Goal: Information Seeking & Learning: Learn about a topic

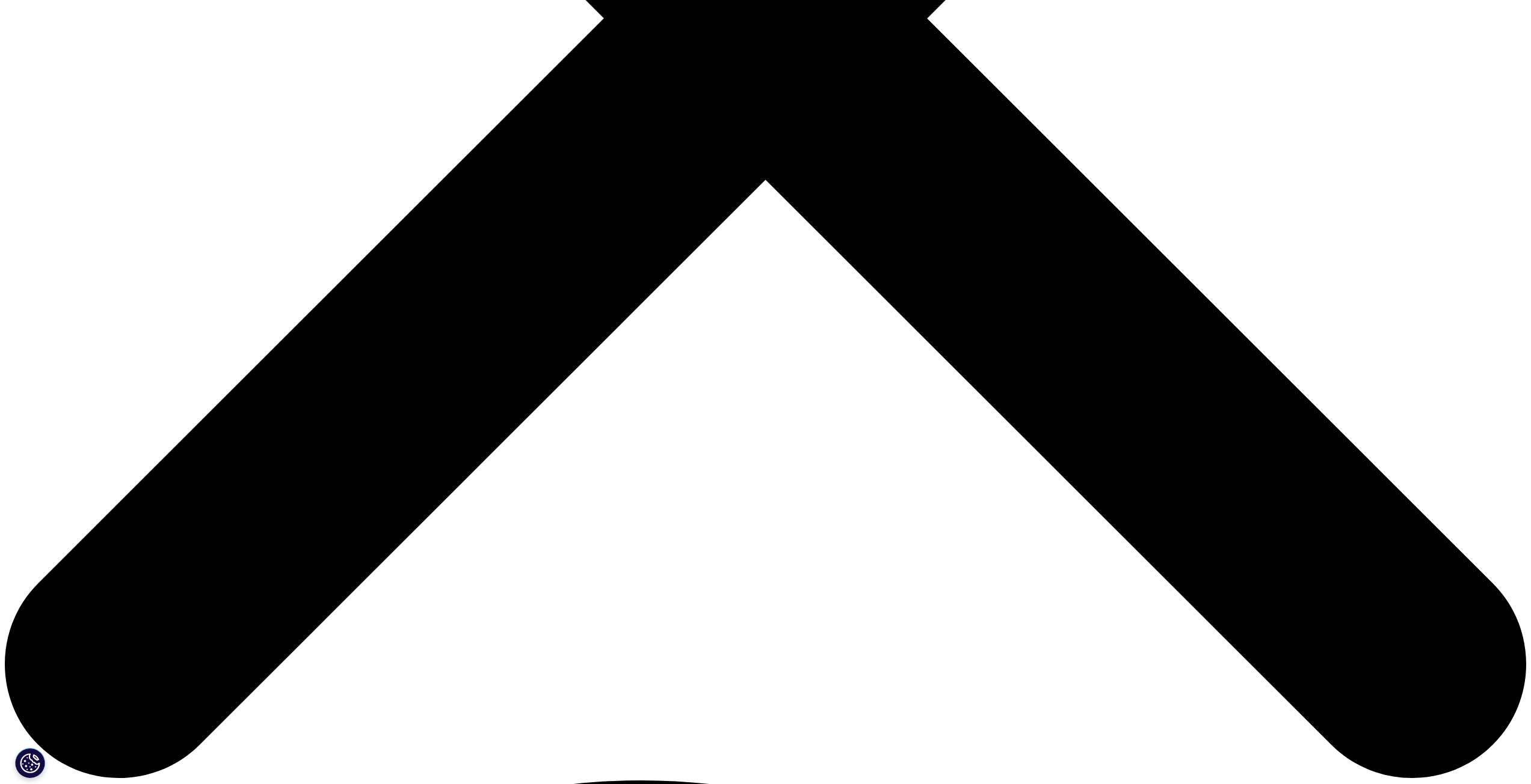
scroll to position [826, 0]
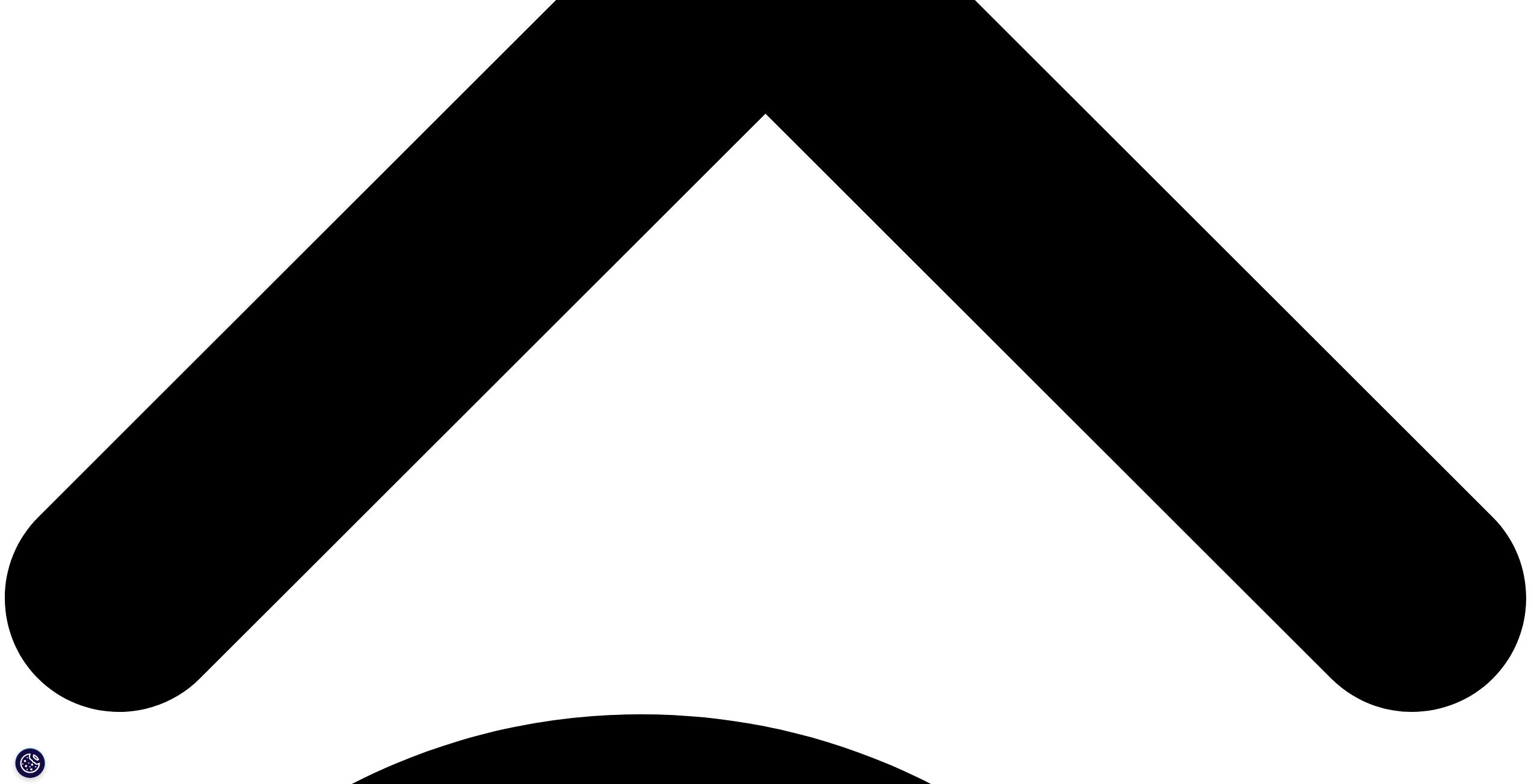
drag, startPoint x: 539, startPoint y: 597, endPoint x: 524, endPoint y: 596, distance: 15.0
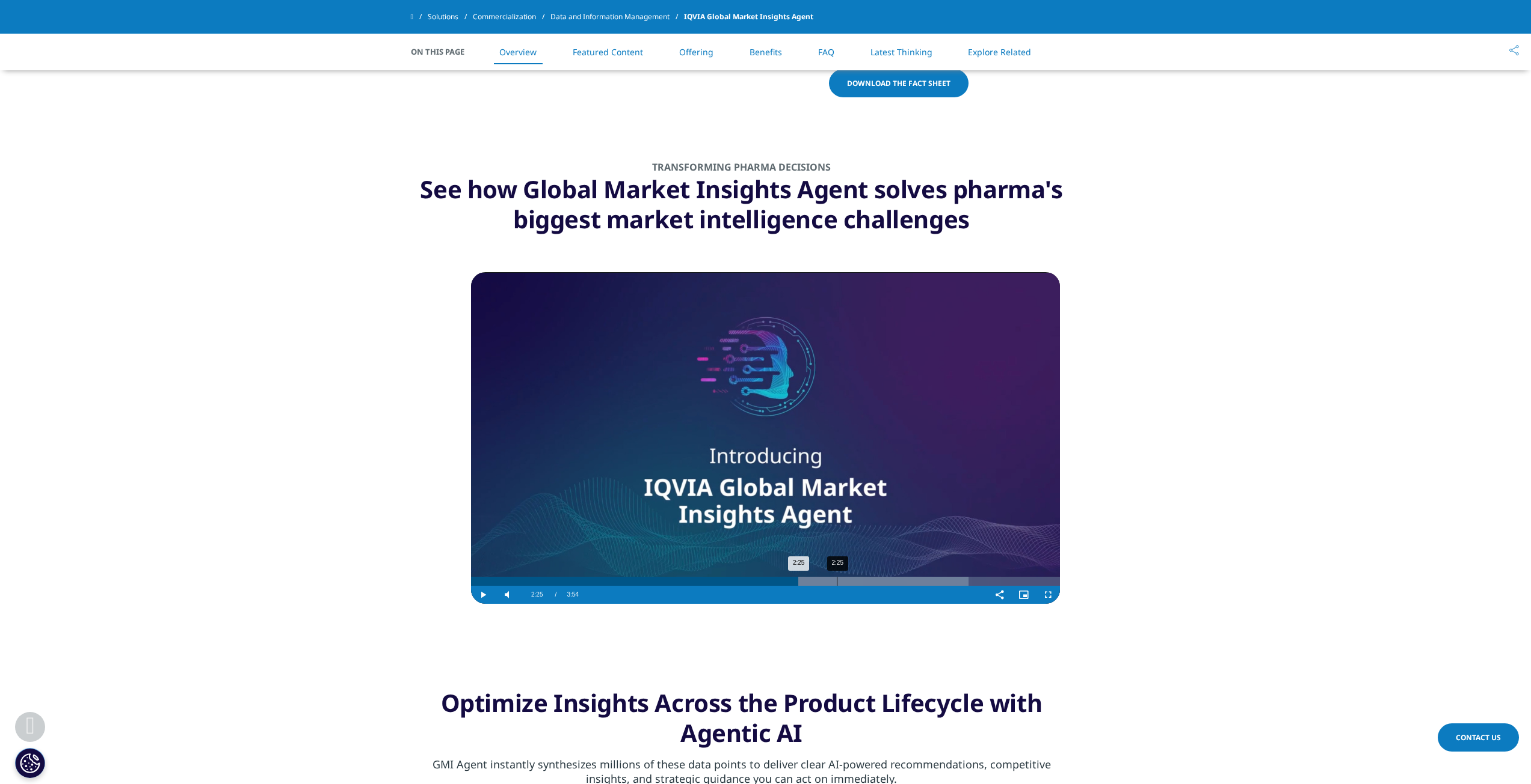
click at [836, 579] on div "2:25" at bounding box center [836, 581] width 1 height 9
click at [800, 575] on video "Video Player" at bounding box center [765, 438] width 589 height 331
click at [789, 579] on video "Video Player" at bounding box center [765, 438] width 589 height 331
click at [783, 585] on video-js "Video Player is loading. Play Video Pause Skip Backward Skip Forward Mute 54% C…" at bounding box center [765, 438] width 589 height 331
click at [777, 587] on div "Video Player" at bounding box center [785, 594] width 403 height 18
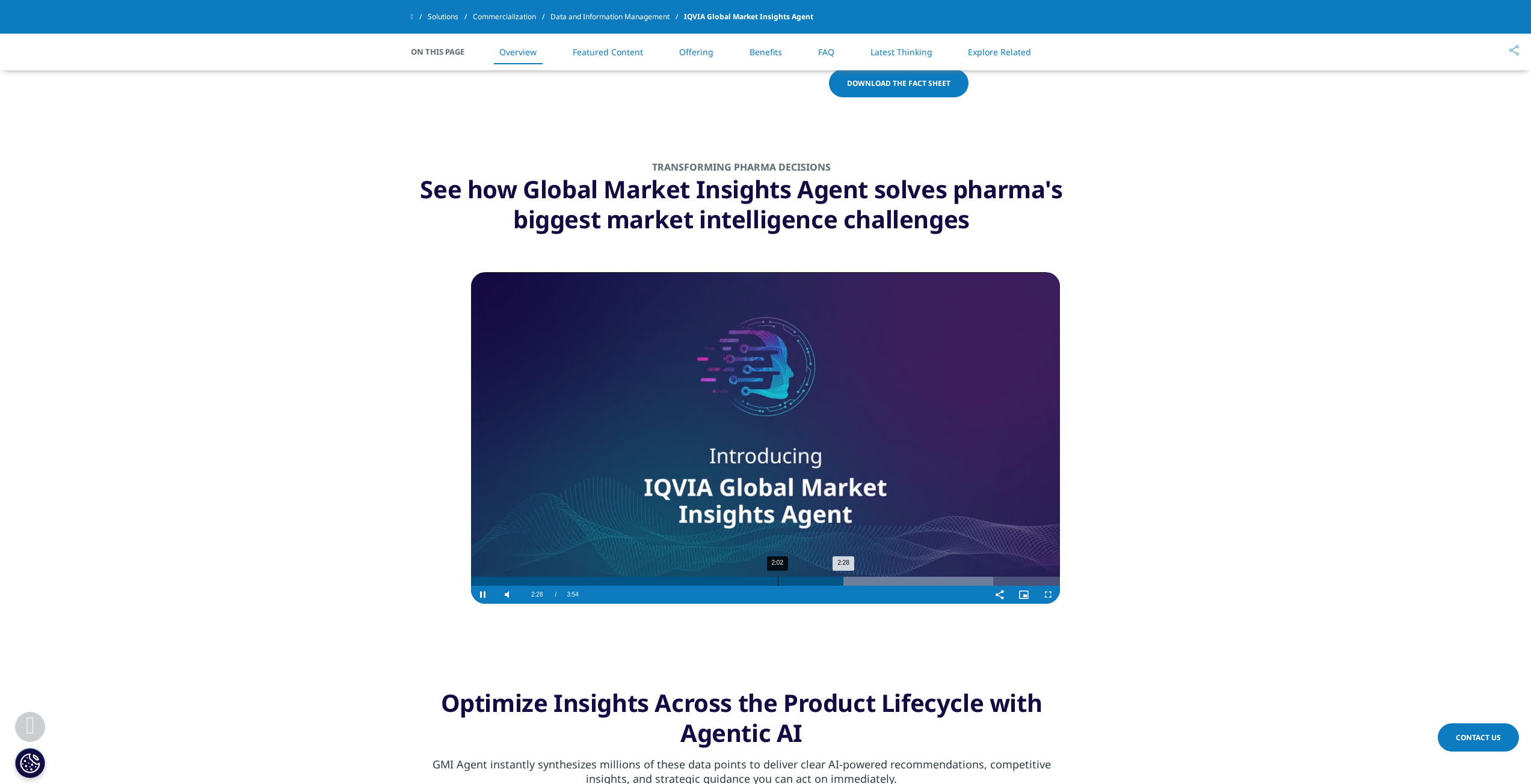
click at [778, 580] on div "2:02" at bounding box center [778, 581] width 1 height 9
click at [871, 580] on div "2:39" at bounding box center [871, 581] width 1 height 9
click at [892, 579] on div "2:47" at bounding box center [892, 581] width 1 height 9
click at [945, 579] on div "Progress Bar" at bounding box center [943, 581] width 232 height 9
click at [965, 579] on div "3:16" at bounding box center [965, 581] width 1 height 9
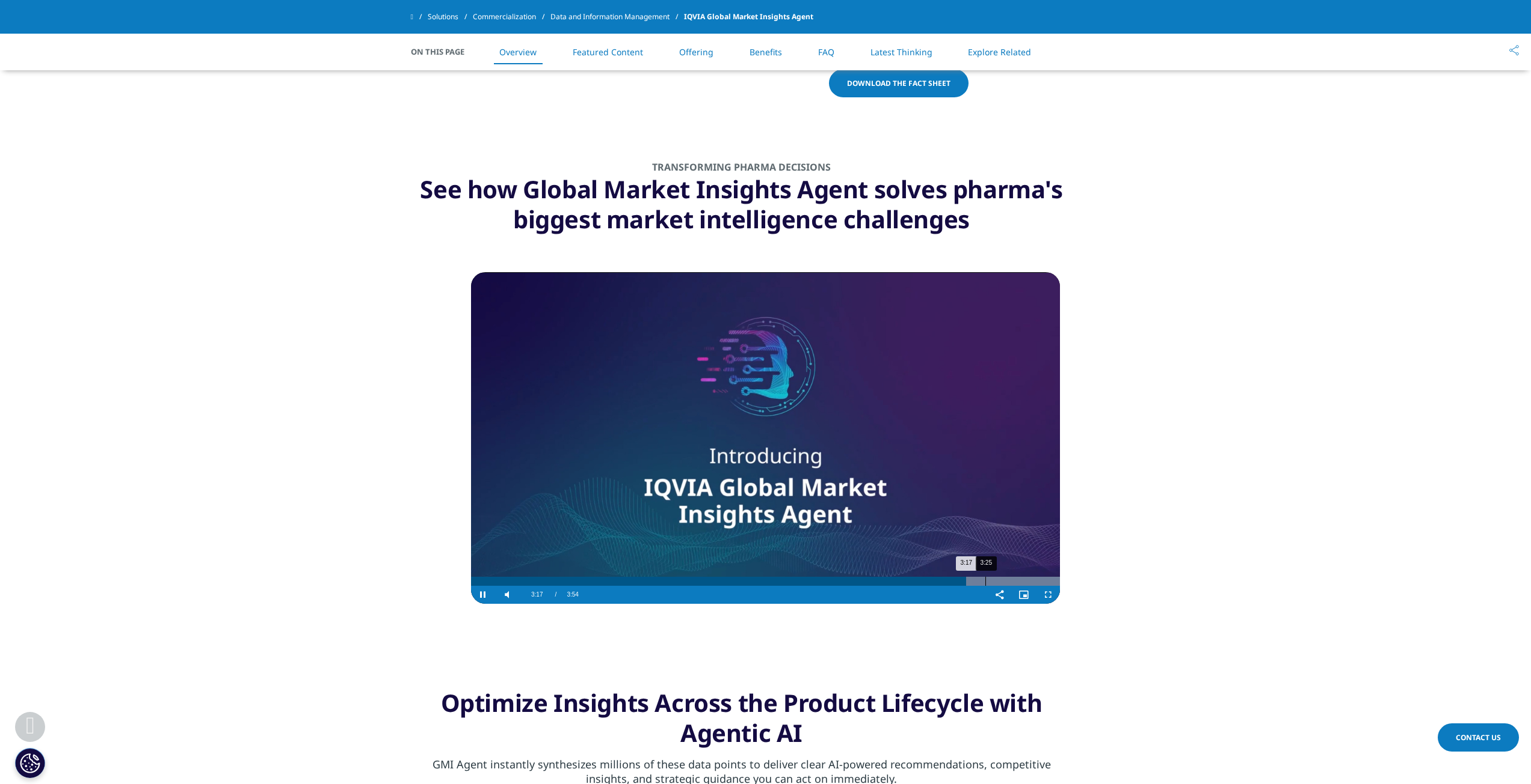
click at [987, 580] on div "Progress Bar" at bounding box center [943, 581] width 232 height 9
click at [1014, 580] on div "Progress Bar" at bounding box center [943, 581] width 232 height 9
click at [970, 580] on div "Loaded : 100.00% 3:19 3:19" at bounding box center [765, 581] width 589 height 9
click at [489, 595] on span "Video Player" at bounding box center [483, 595] width 24 height 0
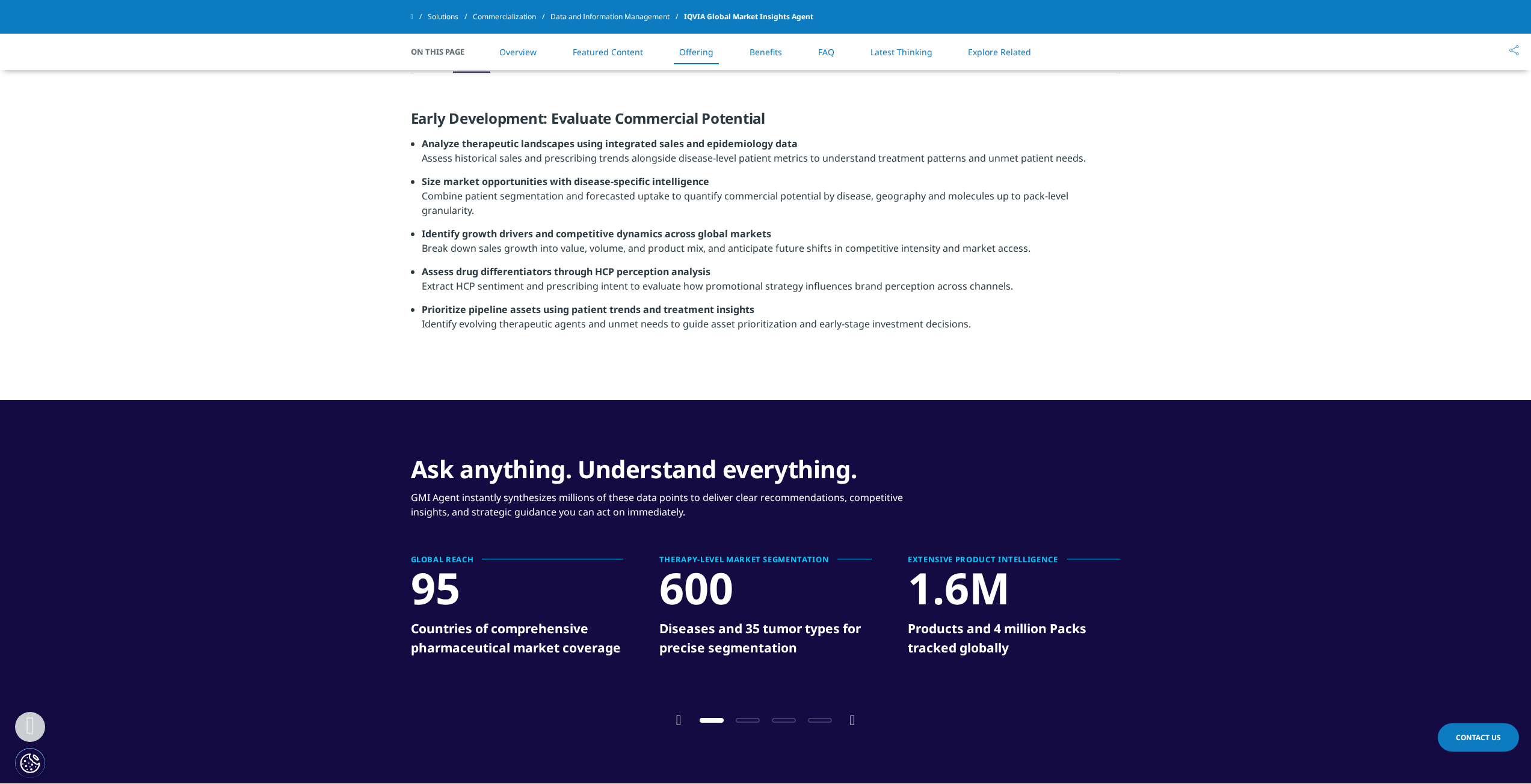
scroll to position [1847, 0]
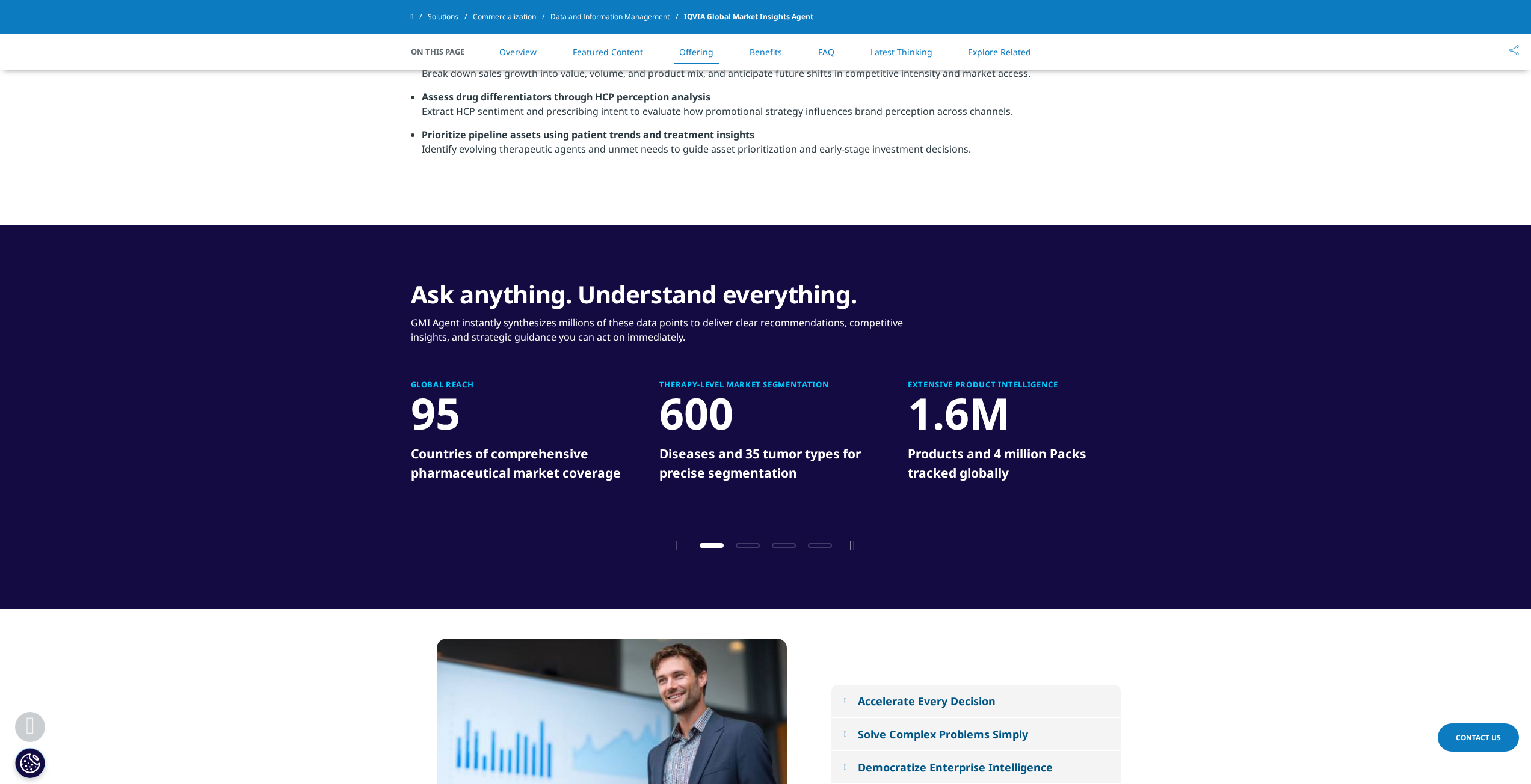
click at [738, 543] on span "Go to slide 2" at bounding box center [747, 545] width 24 height 5
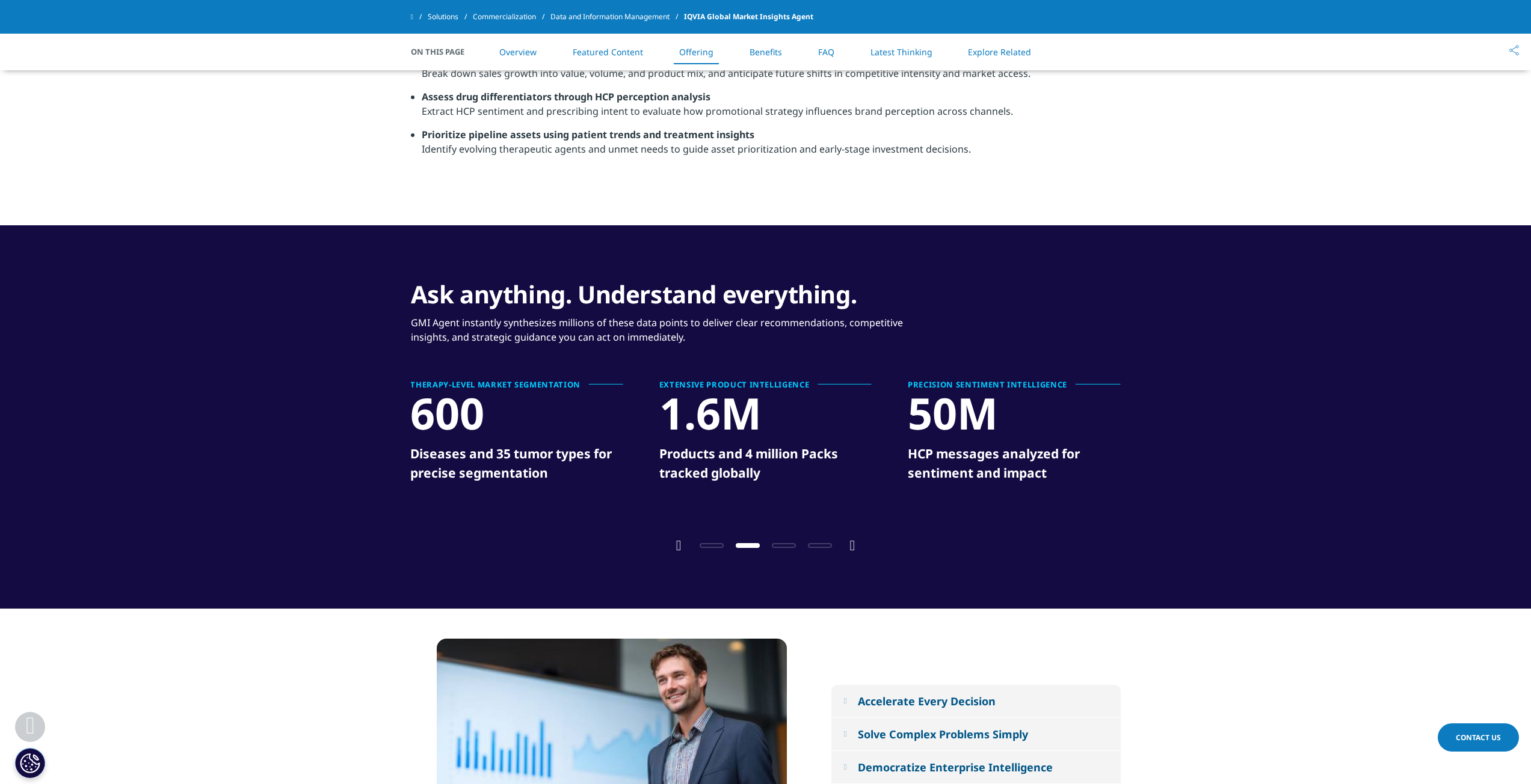
click at [784, 539] on div at bounding box center [766, 544] width 169 height 11
click at [783, 543] on span "Go to slide 3" at bounding box center [784, 545] width 24 height 5
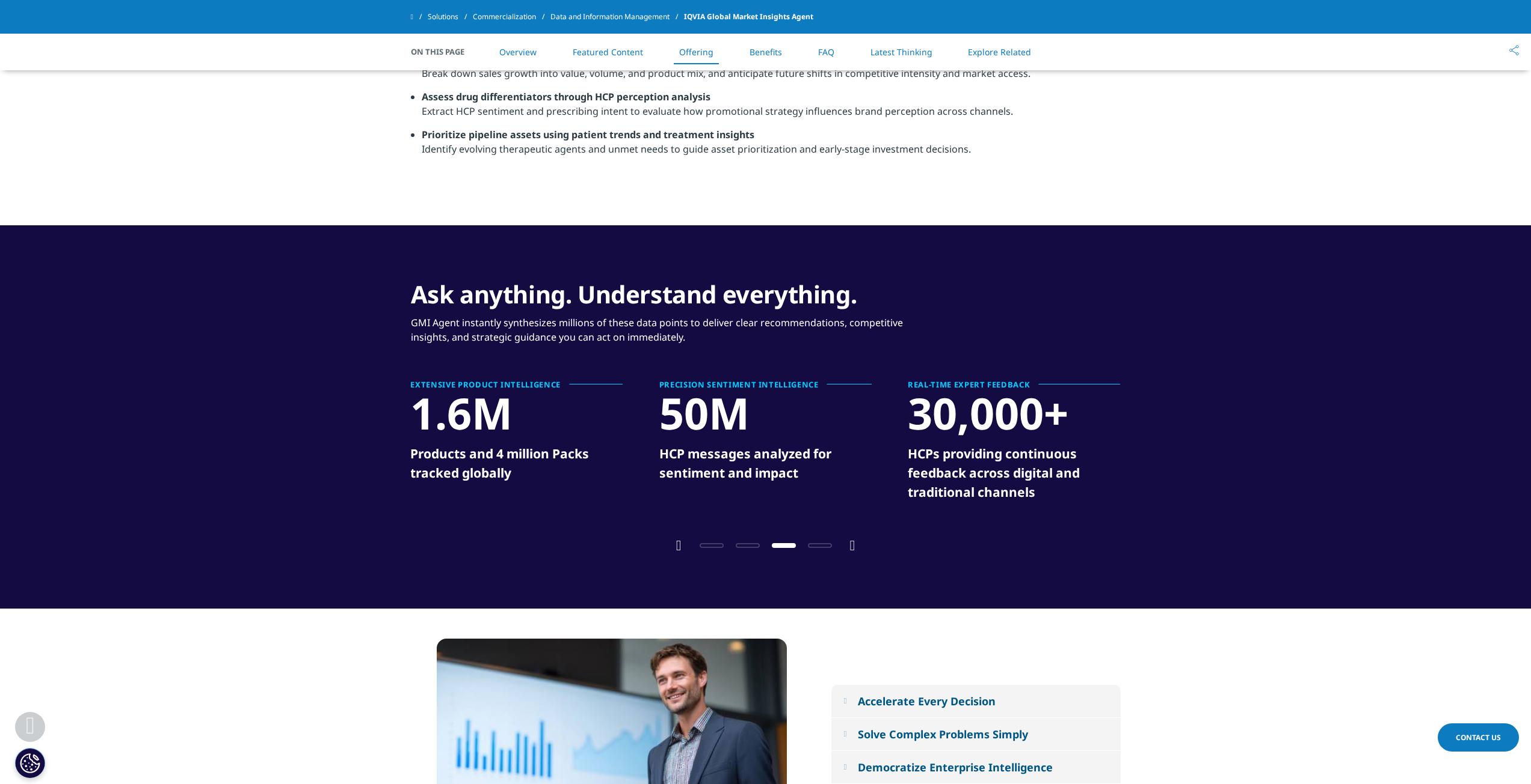
click at [809, 543] on span "Go to slide 4" at bounding box center [820, 545] width 24 height 5
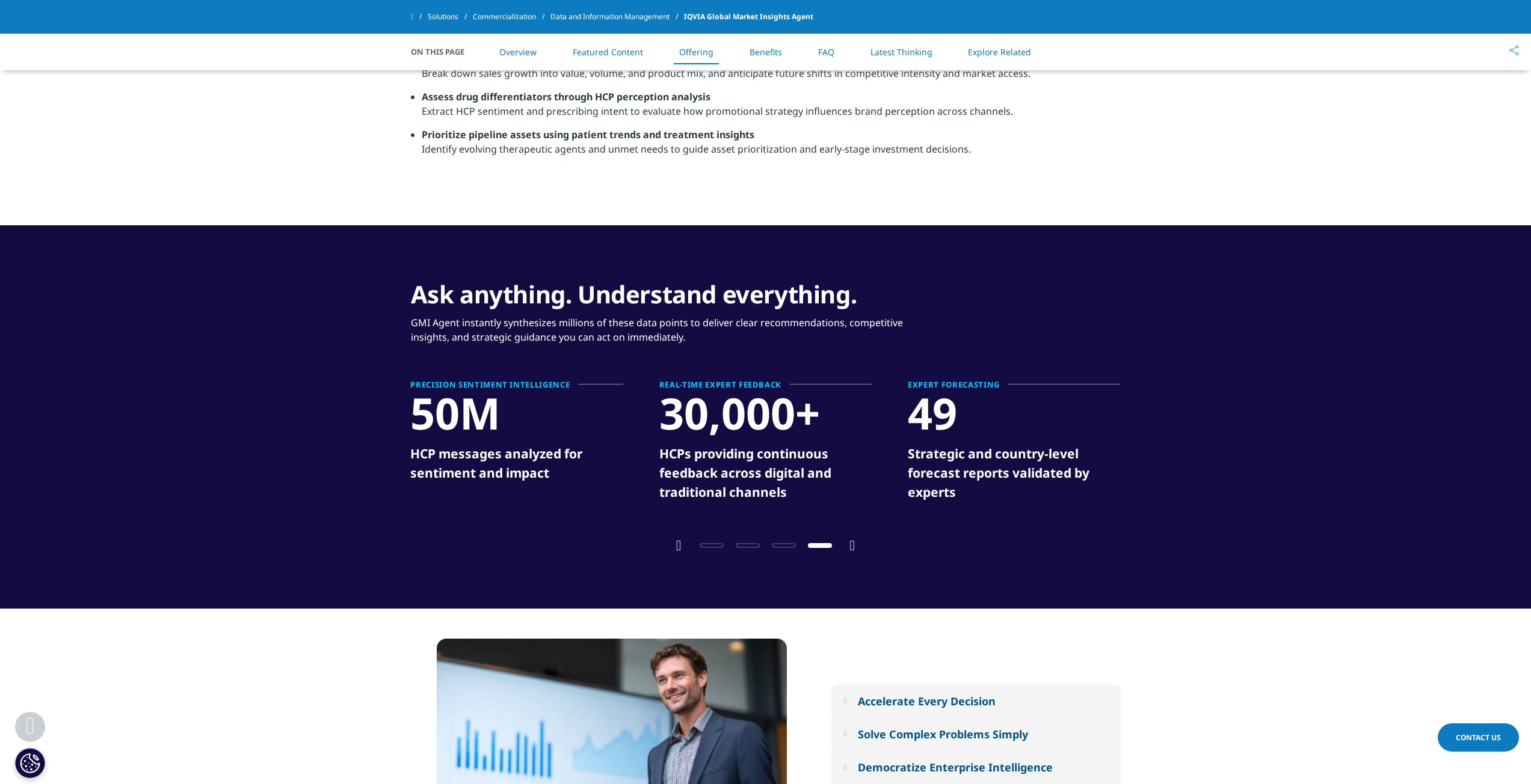
click at [821, 543] on span "Go to slide 4" at bounding box center [820, 545] width 24 height 5
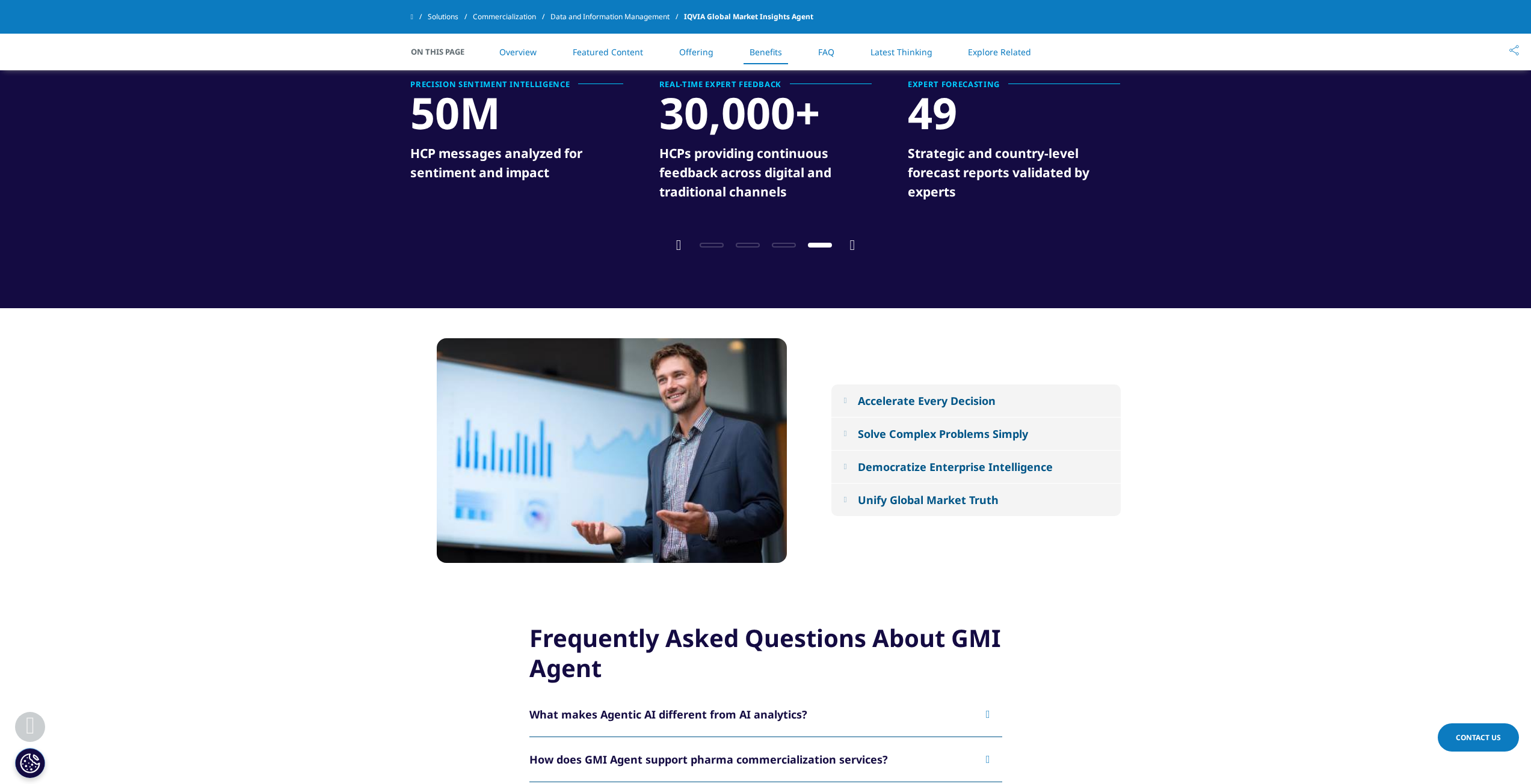
scroll to position [2448, 0]
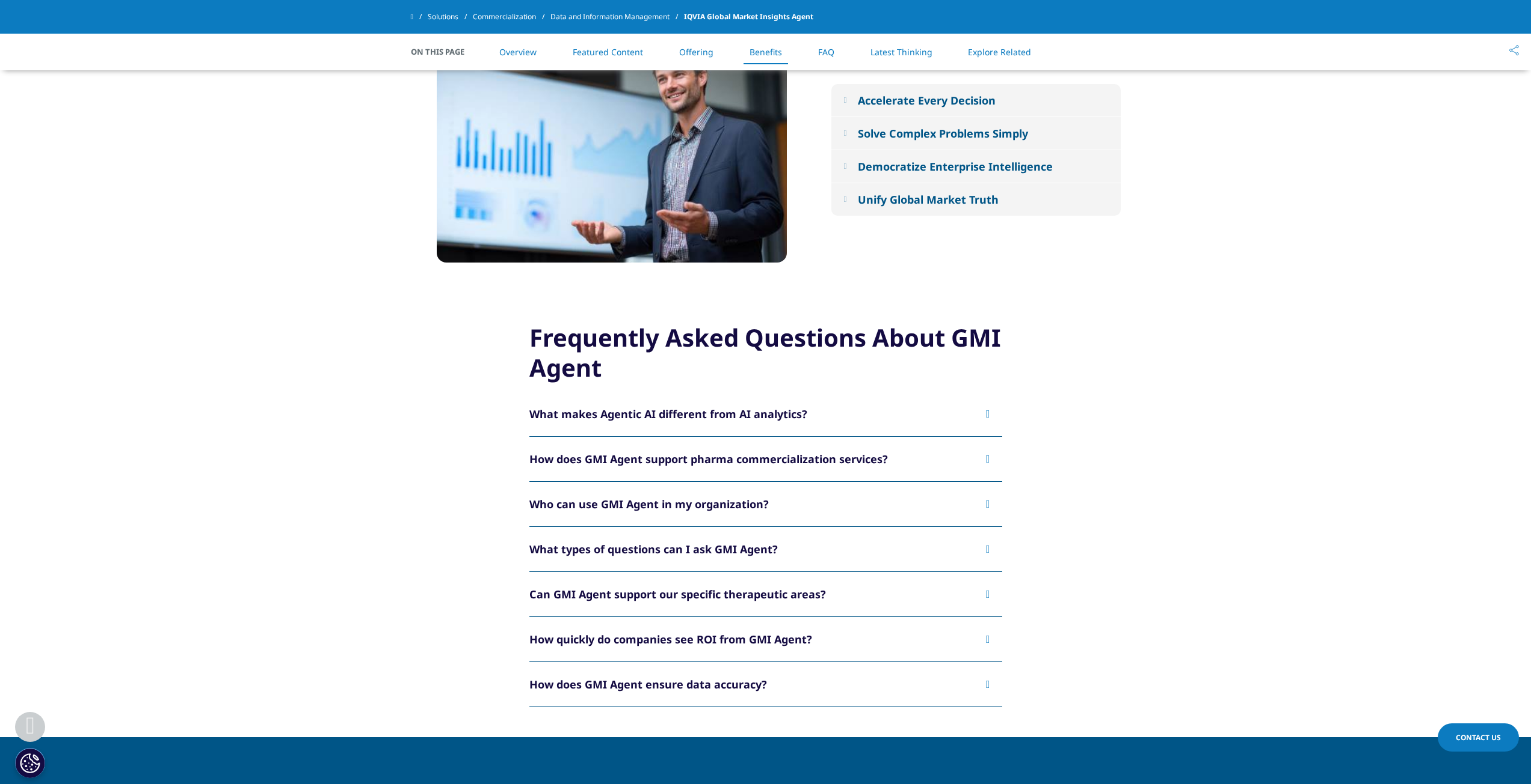
click at [746, 457] on button "How does GMI Agent support pharma commercialization services?" at bounding box center [765, 459] width 472 height 44
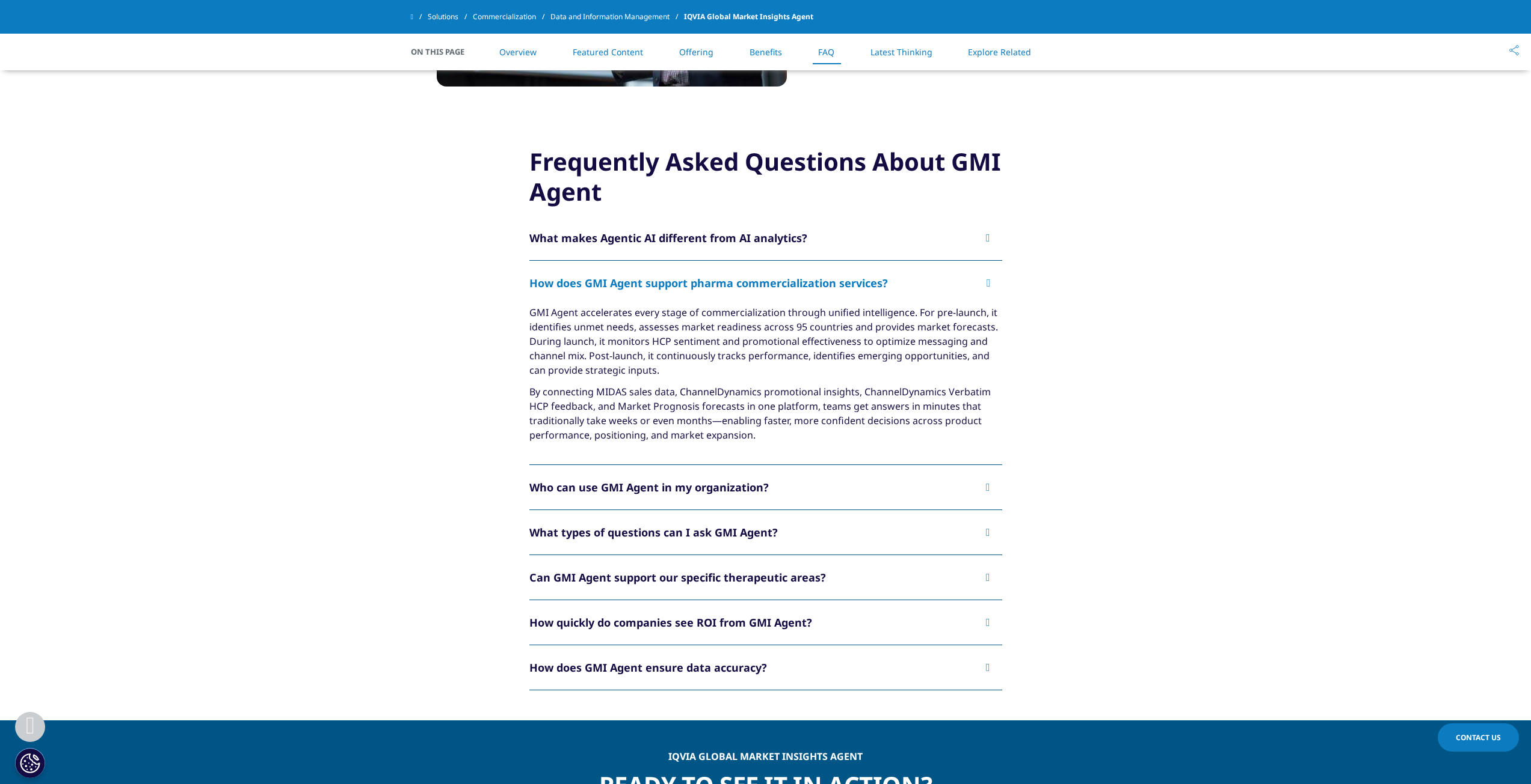
scroll to position [2629, 0]
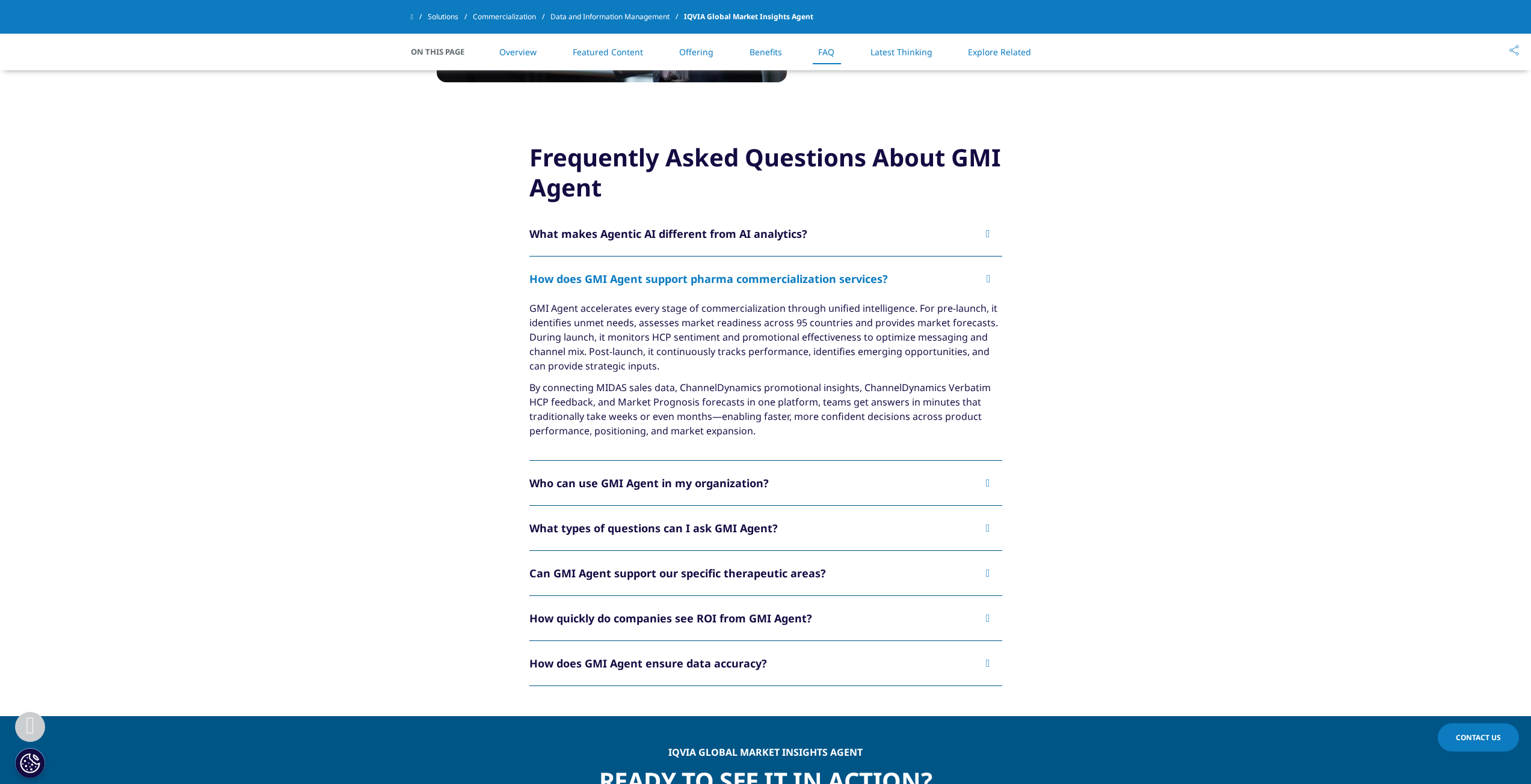
click at [711, 521] on div "What types of questions can I ask GMI Agent?" at bounding box center [653, 529] width 248 height 15
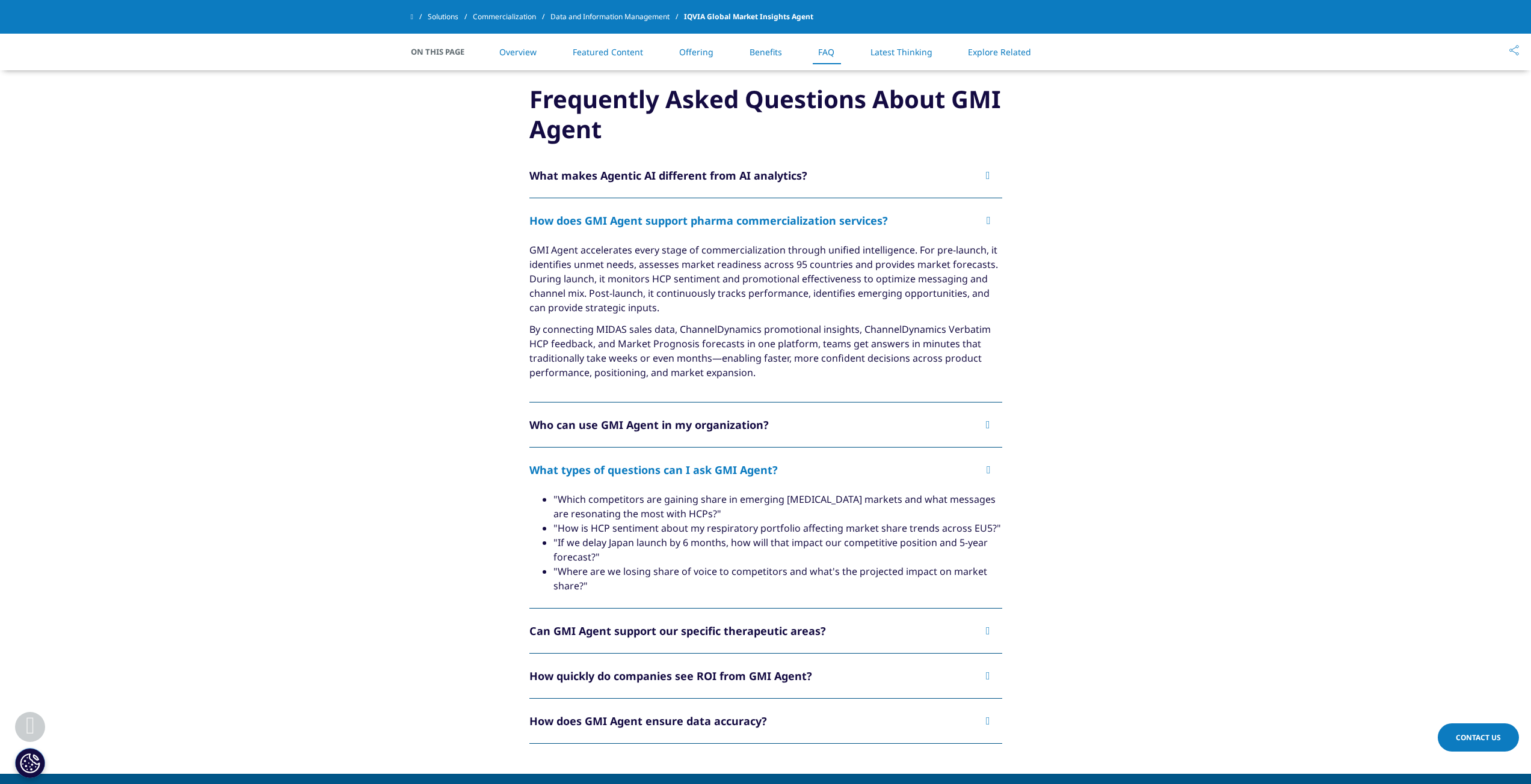
scroll to position [2748, 0]
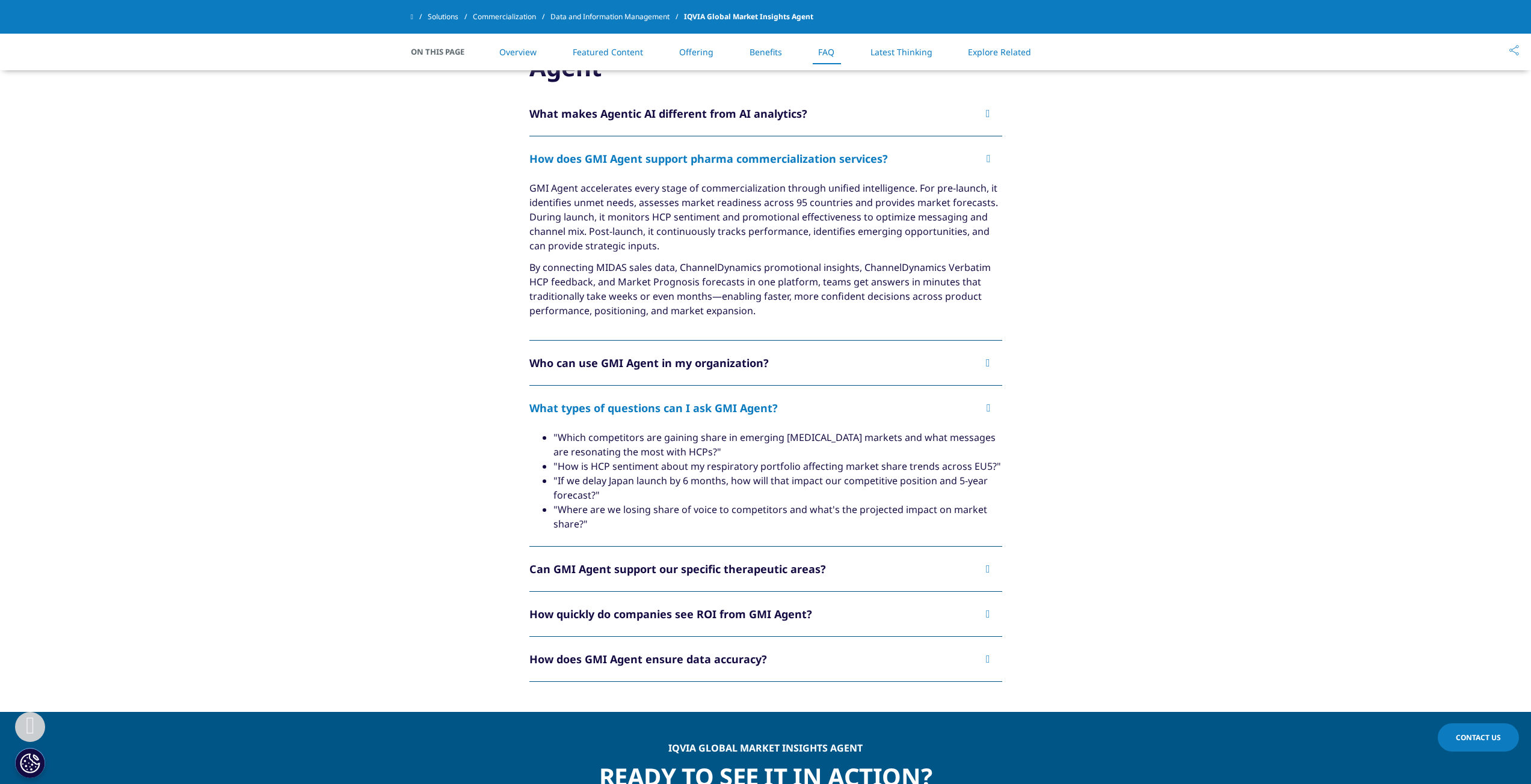
click at [621, 547] on button "Can GMI Agent support our specific therapeutic areas?" at bounding box center [765, 569] width 472 height 44
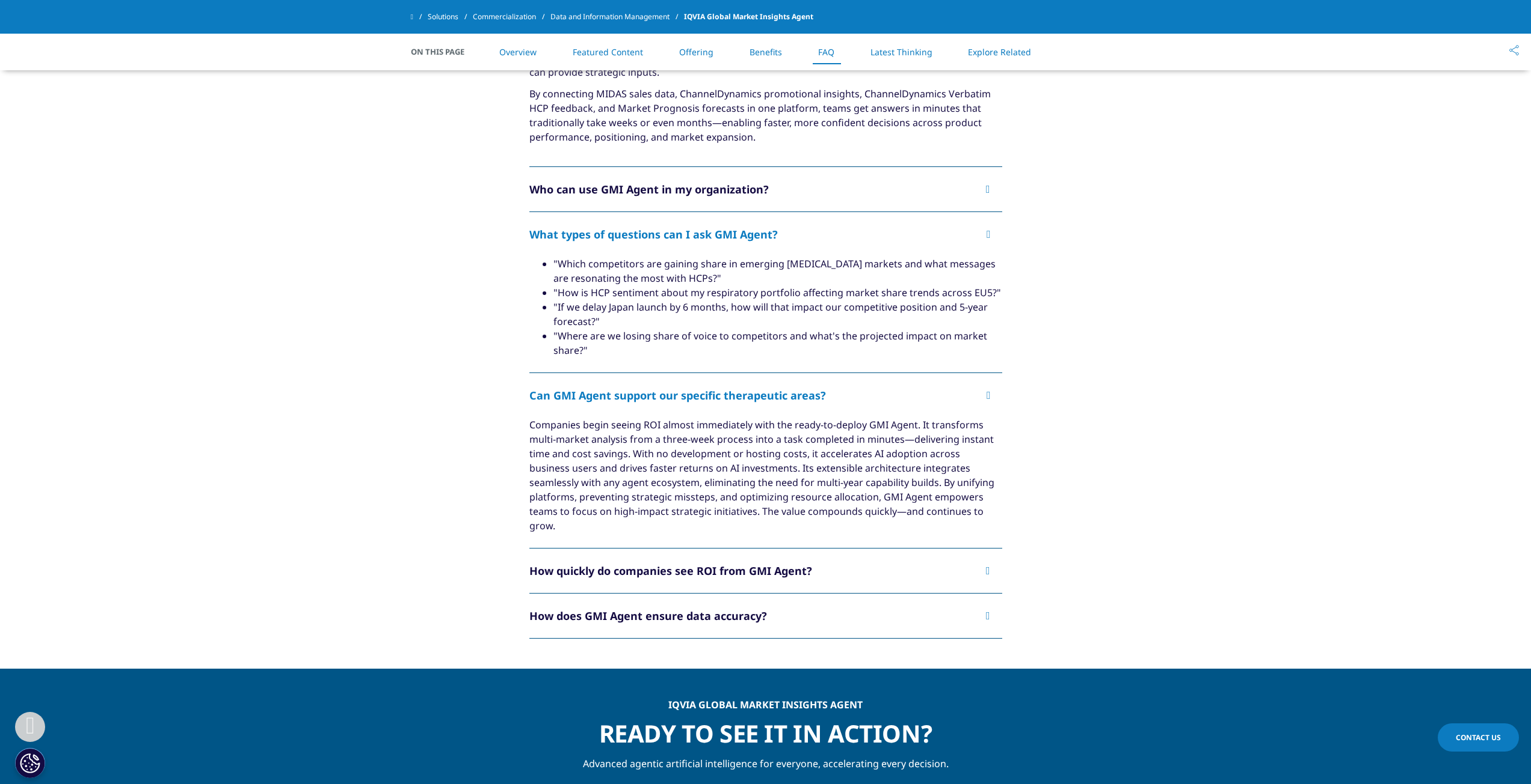
scroll to position [2929, 0]
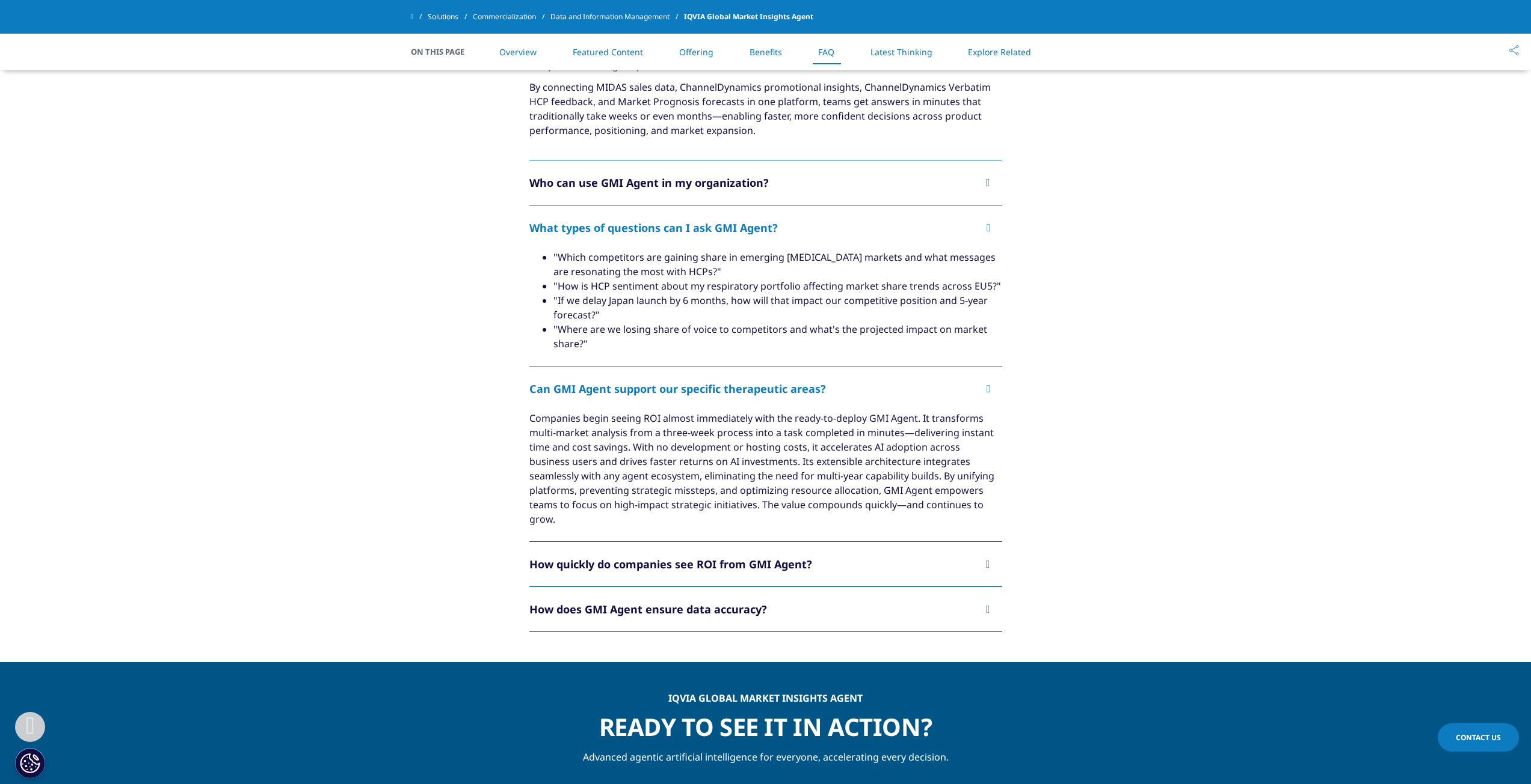
click at [617, 557] on div "How quickly do companies see ROI from GMI Agent?" at bounding box center [670, 565] width 282 height 15
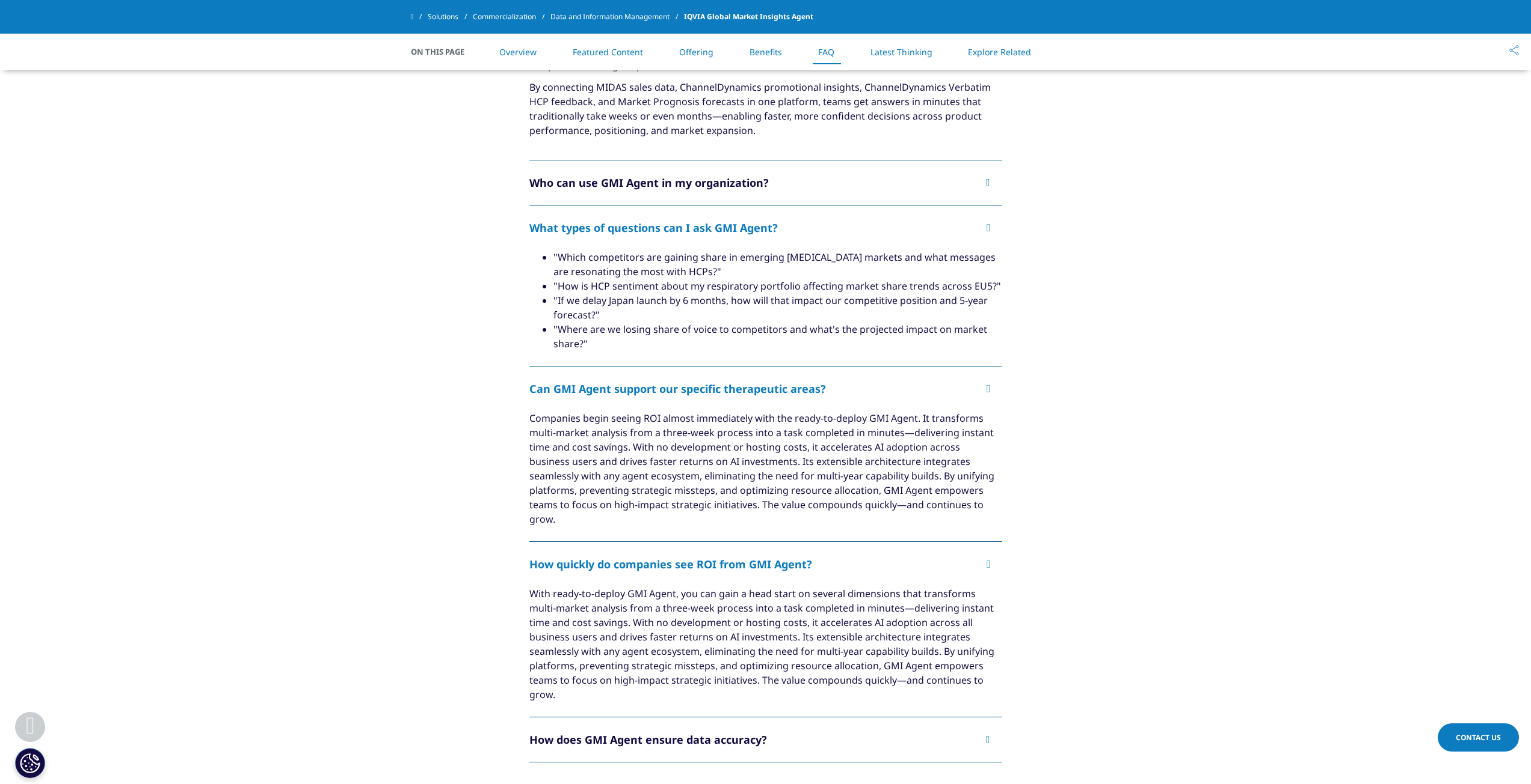
click at [571, 733] on div "How does GMI Agent ensure data accuracy?" at bounding box center [647, 740] width 237 height 15
click at [736, 160] on button "Who can use GMI Agent in my organization?" at bounding box center [765, 182] width 472 height 44
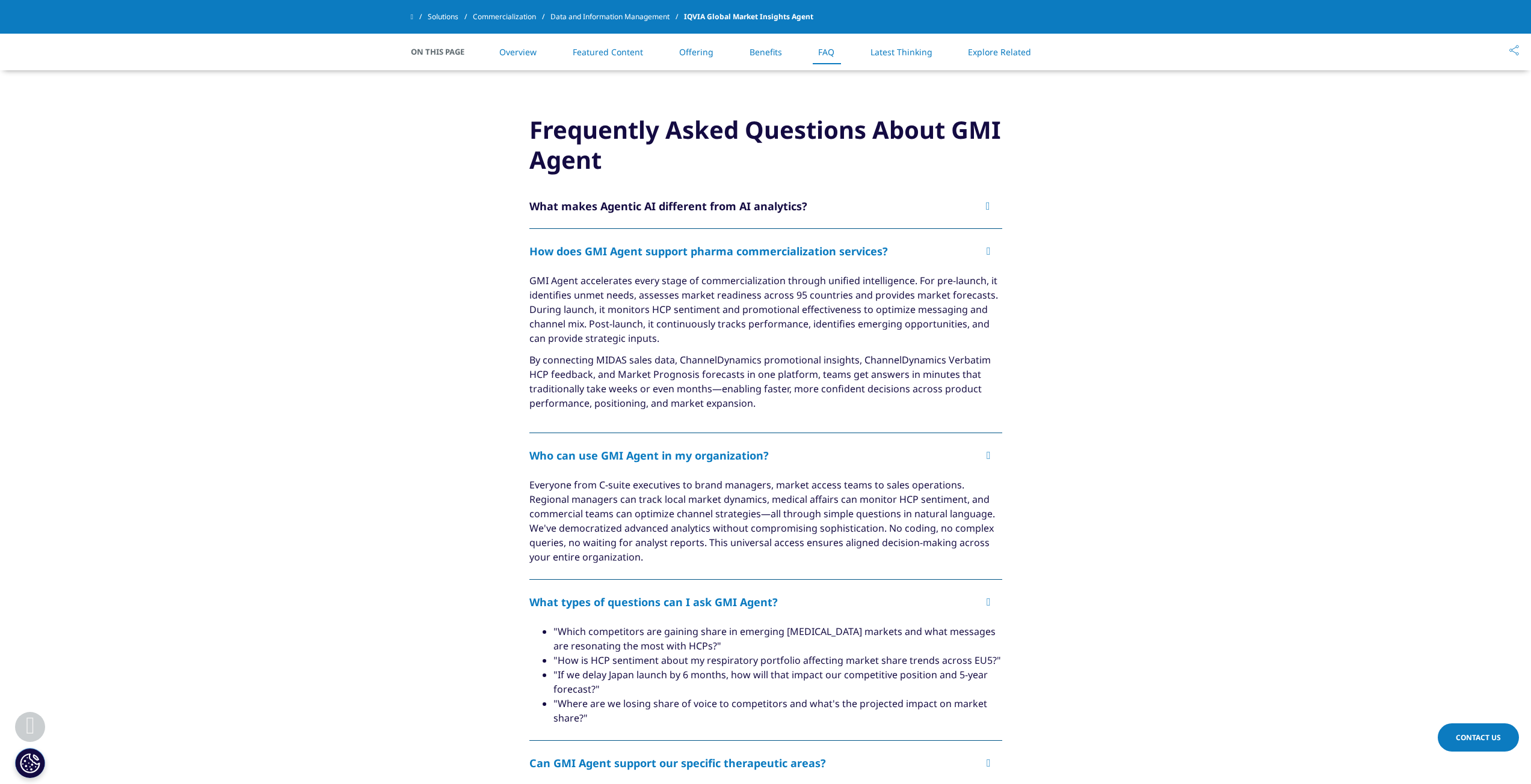
scroll to position [2629, 0]
